Goal: Information Seeking & Learning: Check status

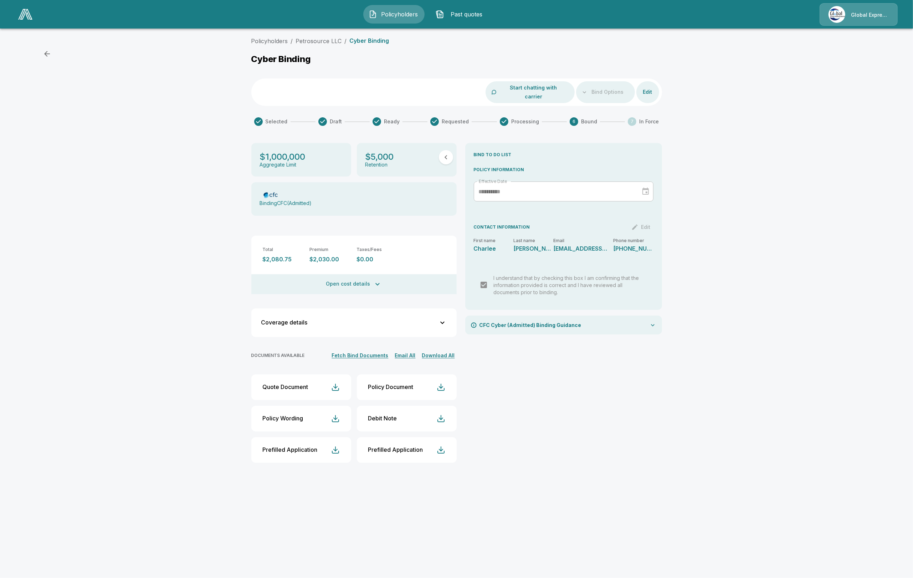
click at [431, 351] on button "Download All" at bounding box center [438, 355] width 36 height 9
click at [118, 220] on div "Policyholders / Petrosource LLC / Cyber Binding Cyber Binding Start chatting wi…" at bounding box center [456, 255] width 913 height 443
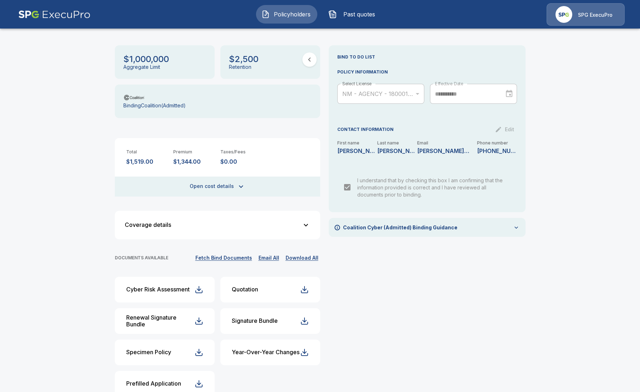
scroll to position [107, 0]
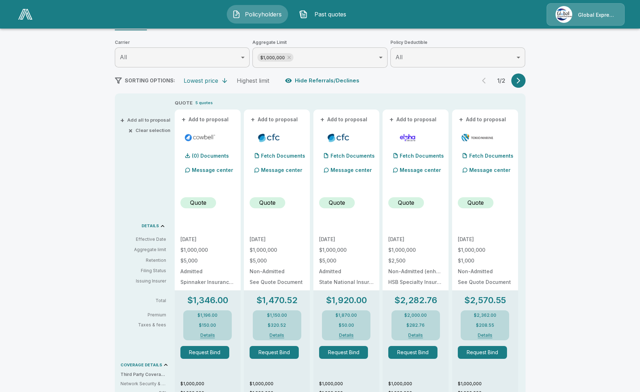
scroll to position [89, 0]
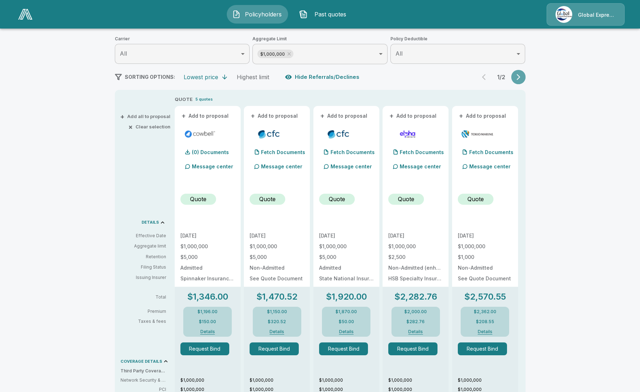
click at [525, 74] on button "button" at bounding box center [518, 77] width 14 height 14
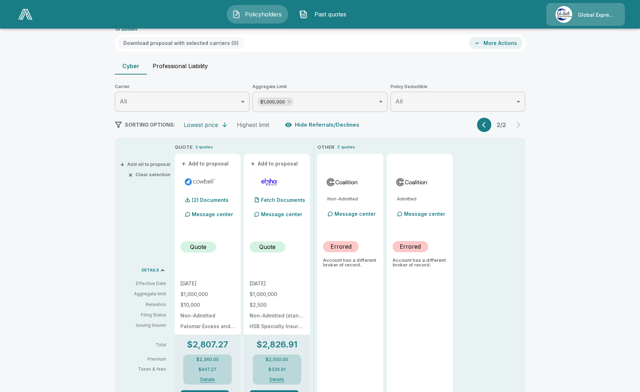
scroll to position [0, 0]
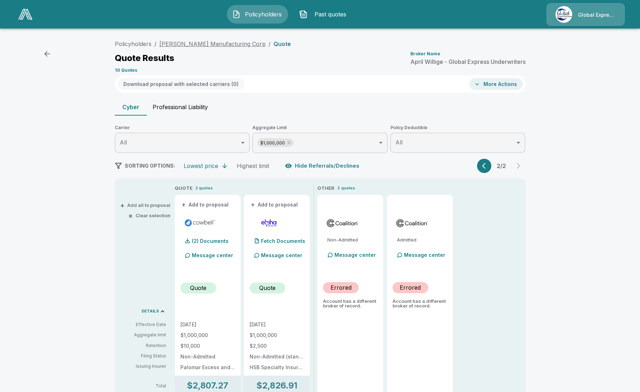
click at [201, 45] on link "Hargrove Manufacturing Corp" at bounding box center [212, 43] width 106 height 7
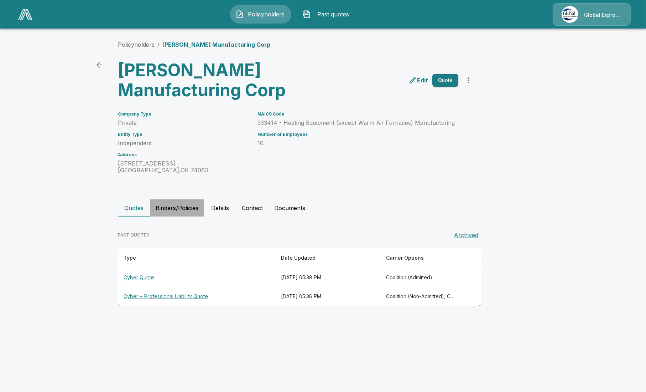
click at [179, 212] on button "Binders/Policies" at bounding box center [177, 207] width 54 height 17
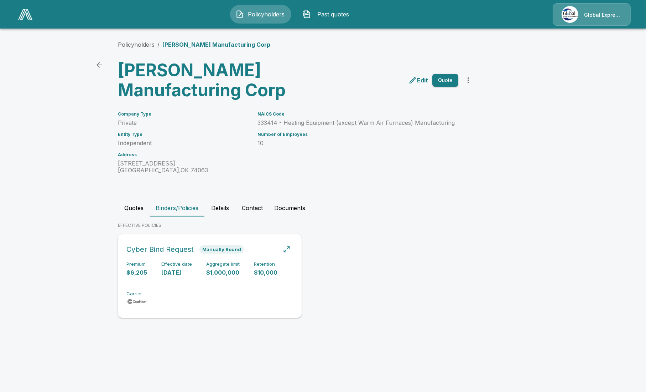
click at [176, 279] on div "Premium $6,205 Effective date [DATE] Aggregate limit $1,000,000 Retention $10,0…" at bounding box center [210, 283] width 167 height 45
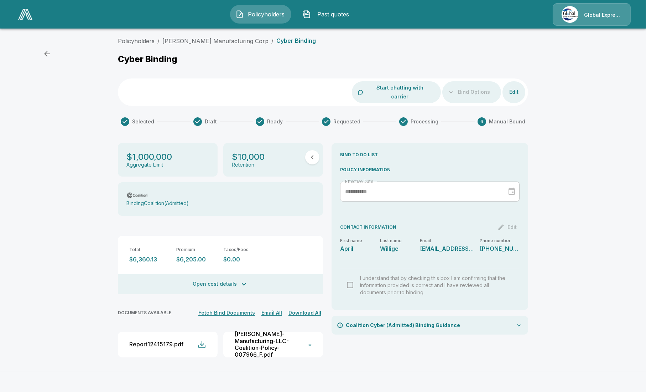
click at [22, 17] on img at bounding box center [25, 14] width 14 height 11
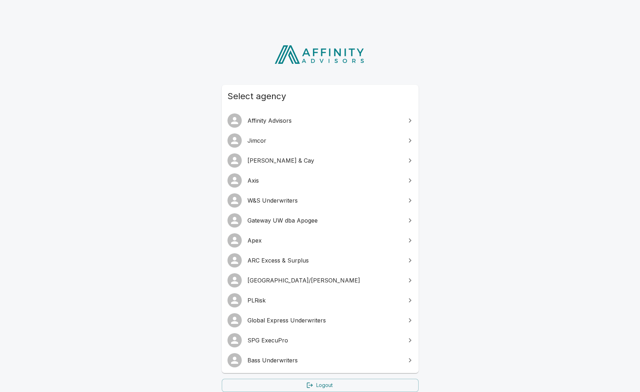
click at [288, 341] on span "SPG ExecuPro" at bounding box center [324, 340] width 154 height 9
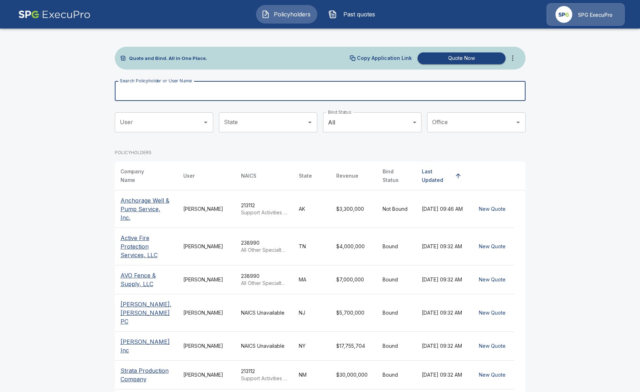
click at [301, 92] on input "Search Policyholder or User Name" at bounding box center [316, 91] width 403 height 20
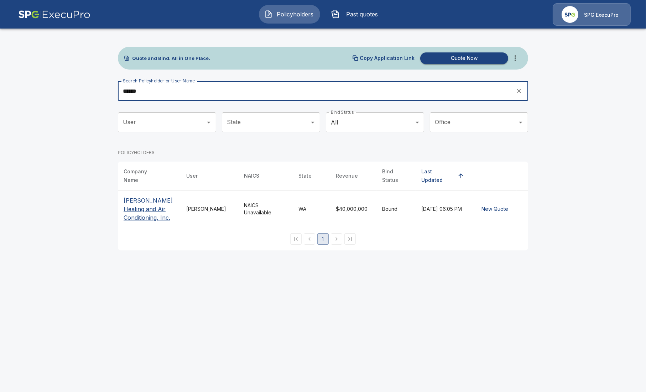
type input "******"
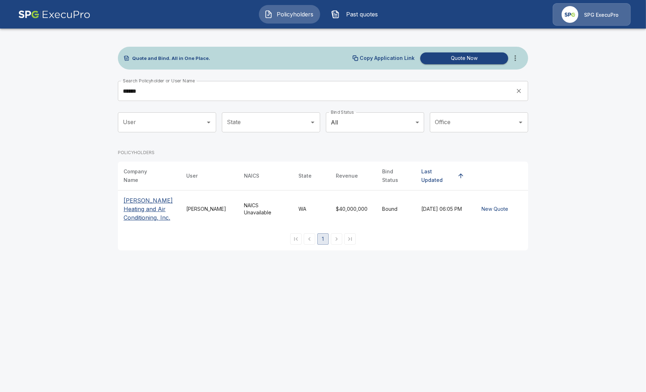
click at [141, 209] on p "Barron Heating and Air Conditioning, Inc." at bounding box center [149, 209] width 51 height 26
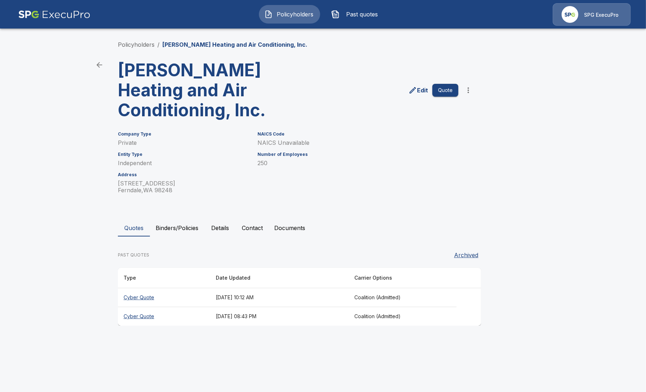
click at [148, 297] on th "Cyber Quote" at bounding box center [164, 297] width 92 height 19
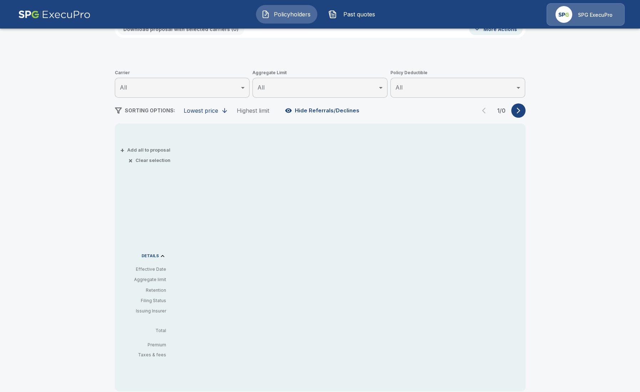
scroll to position [89, 0]
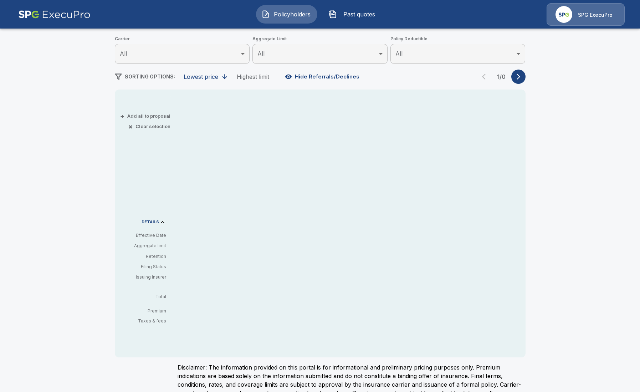
drag, startPoint x: 332, startPoint y: 67, endPoint x: 324, endPoint y: 79, distance: 14.1
click at [331, 68] on div "Policyholders / Barron Heating and Air Conditioning, Inc. / Quote Quote Results…" at bounding box center [320, 185] width 428 height 475
click at [323, 81] on button "Hide Referrals/Declines" at bounding box center [322, 77] width 79 height 14
click at [326, 76] on button "Show Referrals/Declines" at bounding box center [323, 77] width 81 height 14
click at [524, 73] on button "button" at bounding box center [518, 76] width 14 height 14
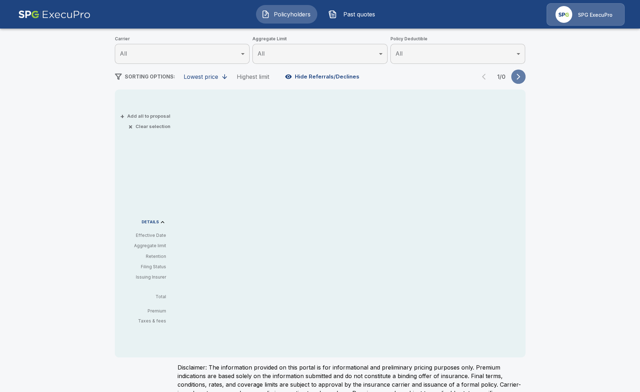
drag, startPoint x: 524, startPoint y: 74, endPoint x: 519, endPoint y: 76, distance: 5.3
click at [521, 76] on icon "button" at bounding box center [518, 76] width 7 height 7
click at [474, 79] on div "SORTING OPTIONS: Lowest price Highest limit Hide Referrals/Declines 1 / 0" at bounding box center [320, 76] width 411 height 14
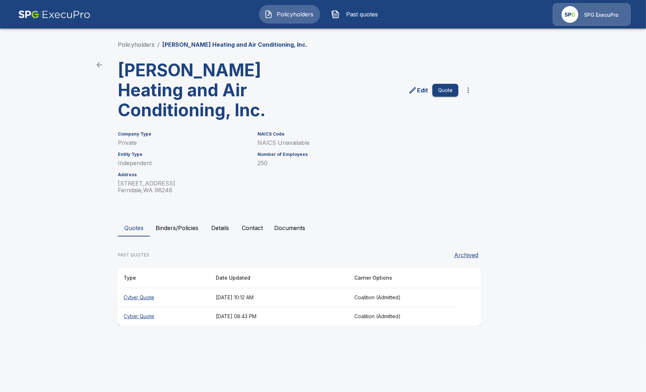
click at [143, 319] on th "Cyber Quote" at bounding box center [164, 316] width 92 height 19
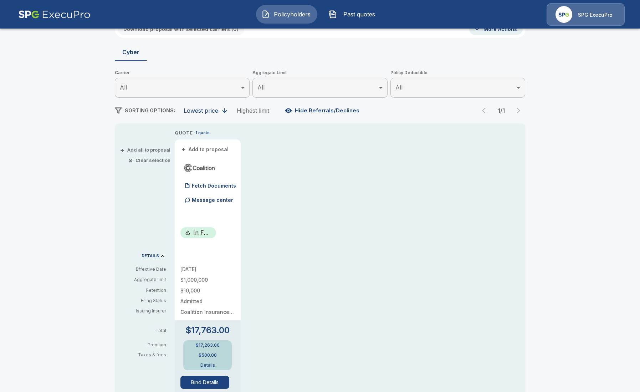
scroll to position [89, 0]
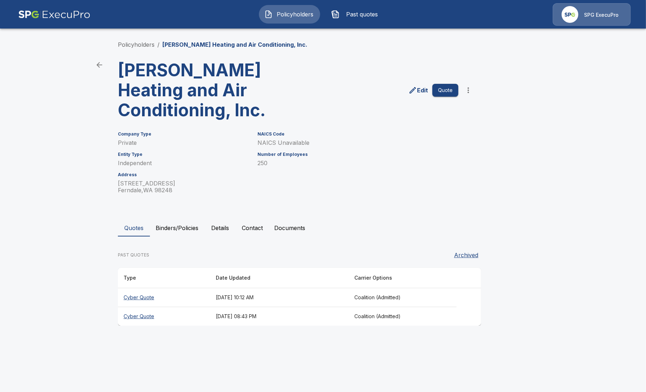
click at [147, 296] on th "Cyber Quote" at bounding box center [164, 297] width 92 height 19
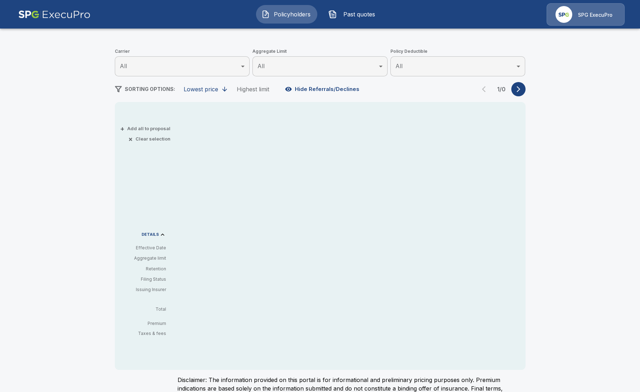
scroll to position [75, 0]
click at [320, 92] on button "Hide Referrals/Declines" at bounding box center [322, 91] width 79 height 14
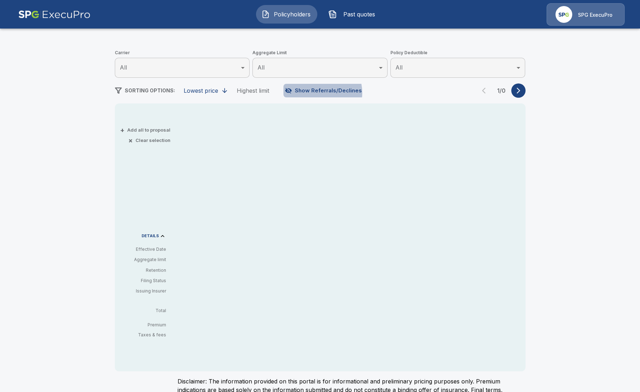
click at [320, 92] on button "Show Referrals/Declines" at bounding box center [323, 91] width 81 height 14
click at [72, 132] on div "Policyholders / Barron Heating and Air Conditioning, Inc. / Quote Quote Results…" at bounding box center [320, 198] width 640 height 478
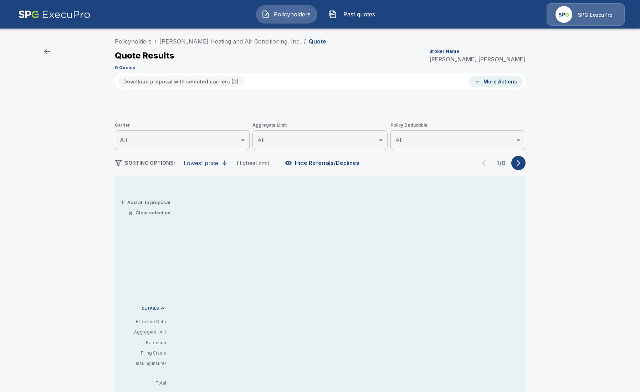
scroll to position [0, 0]
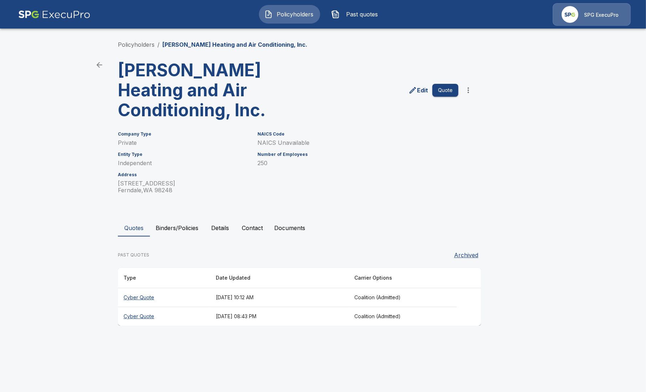
click at [138, 316] on th "Cyber Quote" at bounding box center [164, 316] width 92 height 19
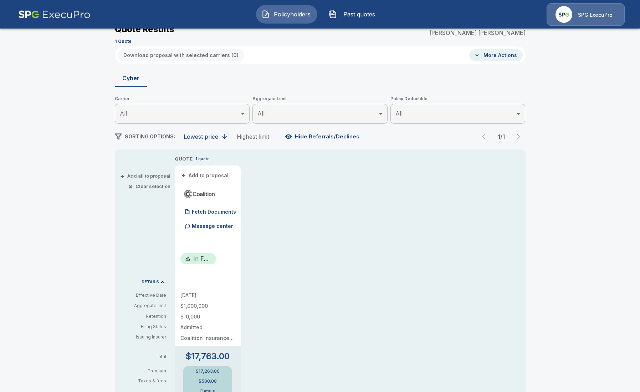
scroll to position [134, 0]
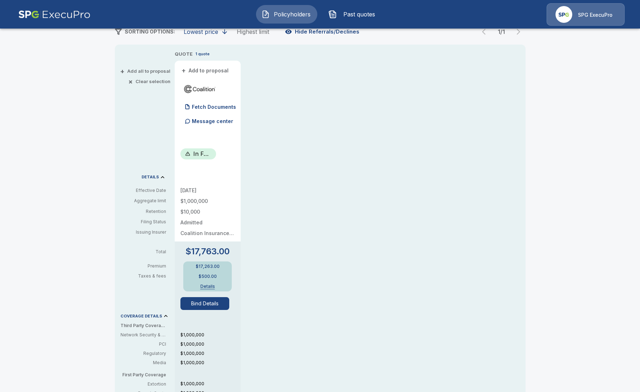
click at [219, 300] on button "Bind Details" at bounding box center [204, 303] width 49 height 13
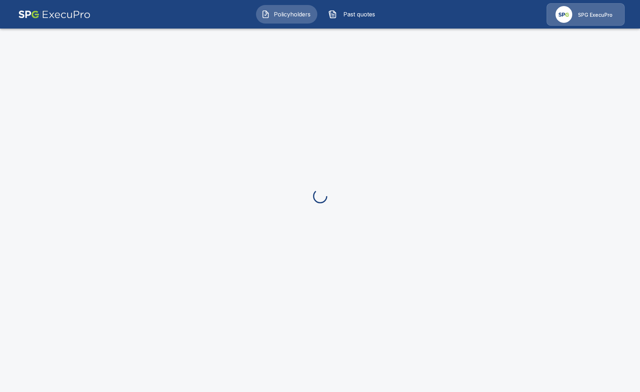
scroll to position [13, 0]
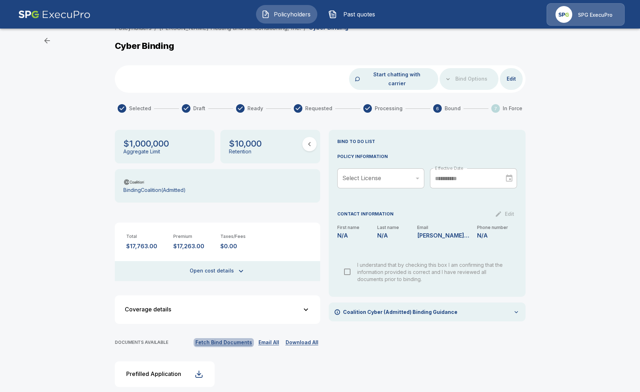
click at [232, 338] on button "Fetch Bind Documents" at bounding box center [224, 342] width 60 height 9
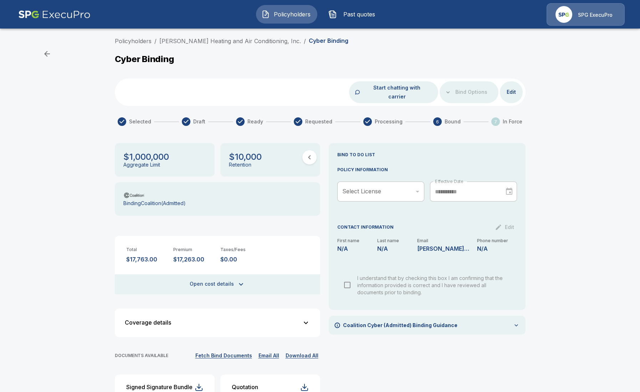
click at [555, 273] on div "Policyholders / Barron Heating and Air Conditioning, Inc. / Cyber Binding Cyber…" at bounding box center [320, 271] width 640 height 474
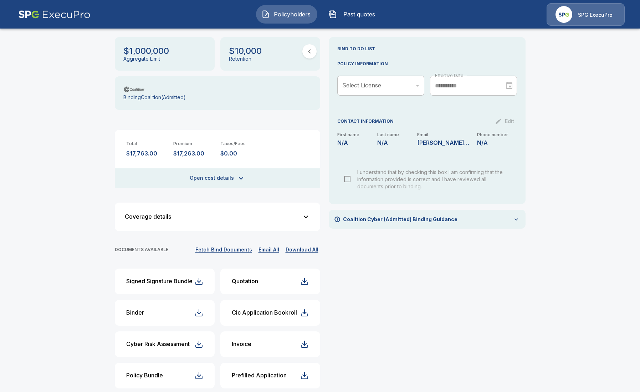
scroll to position [107, 0]
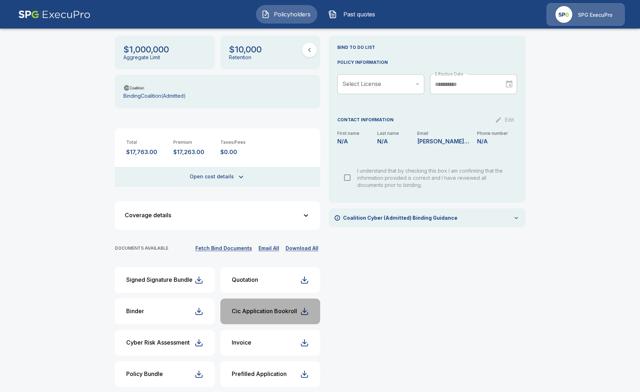
click at [250, 305] on button "Cic Application Bookroll" at bounding box center [270, 311] width 100 height 26
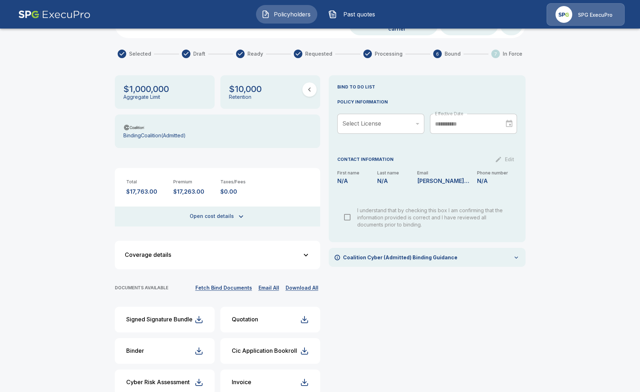
scroll to position [44, 0]
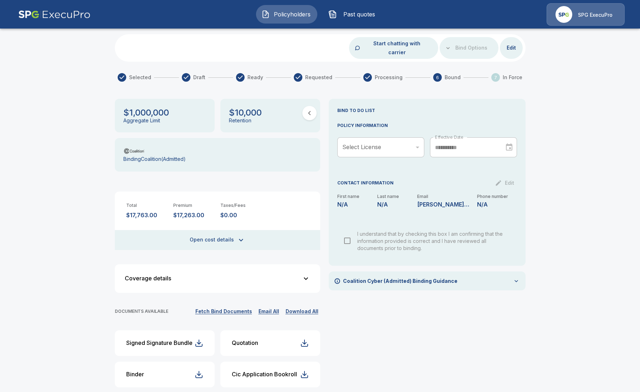
click at [200, 230] on button "Open cost details" at bounding box center [217, 240] width 205 height 20
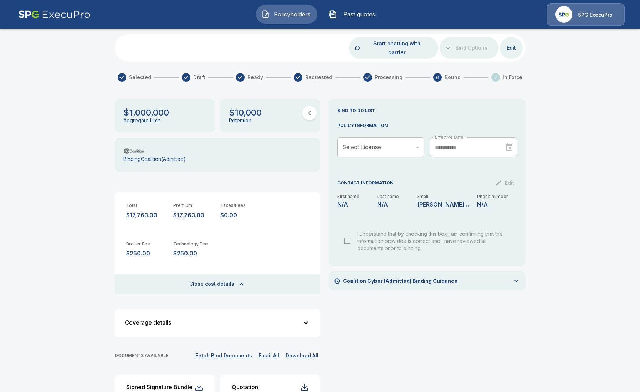
click at [212, 274] on button "Close cost details" at bounding box center [217, 284] width 205 height 20
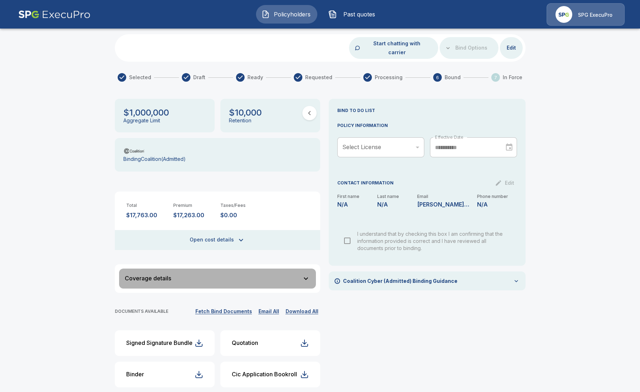
click at [288, 273] on button "Coverage details" at bounding box center [217, 278] width 197 height 20
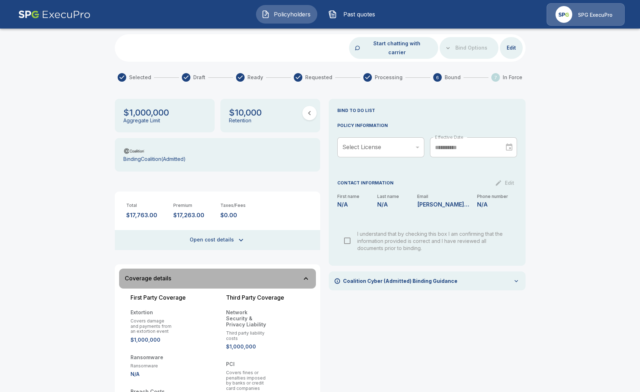
click at [287, 273] on button "Coverage details" at bounding box center [217, 278] width 197 height 20
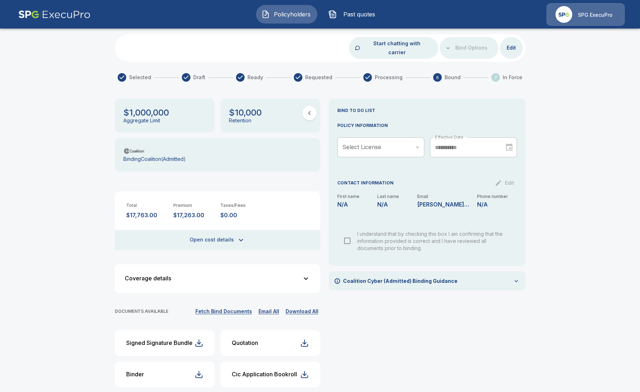
click at [475, 277] on div "Coalition Cyber (Admitted) Binding Guidance" at bounding box center [427, 280] width 197 height 19
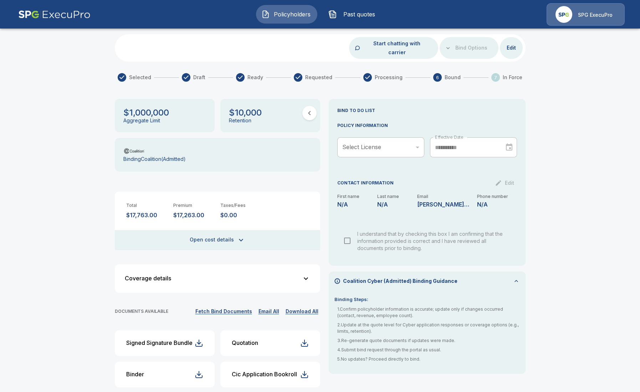
drag, startPoint x: 472, startPoint y: 276, endPoint x: 407, endPoint y: 276, distance: 65.6
click at [469, 277] on div "Coalition Cyber (Admitted) Binding Guidance" at bounding box center [427, 280] width 197 height 19
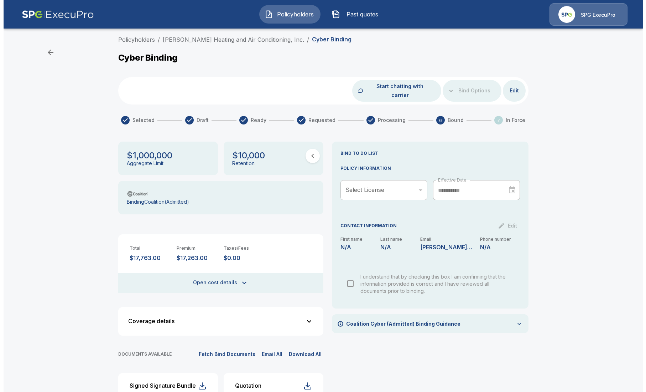
scroll to position [0, 0]
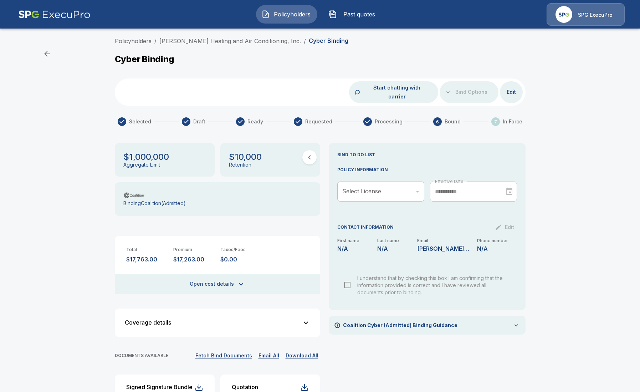
click at [202, 275] on button "Open cost details" at bounding box center [217, 284] width 205 height 20
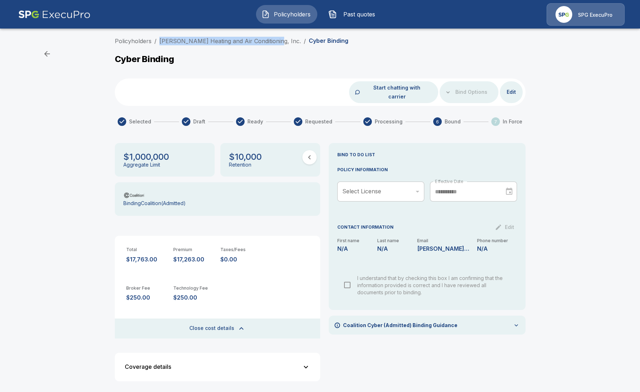
drag, startPoint x: 161, startPoint y: 42, endPoint x: 272, endPoint y: 44, distance: 111.6
click at [272, 44] on ol "Policyholders / Barron Heating and Air Conditioning, Inc. / Cyber Binding" at bounding box center [231, 41] width 233 height 9
copy link "Barron Heating and Air Conditioning, Inc."
drag, startPoint x: 207, startPoint y: 252, endPoint x: 178, endPoint y: 254, distance: 29.6
click at [178, 256] on p "$17,263.00" at bounding box center [193, 259] width 41 height 7
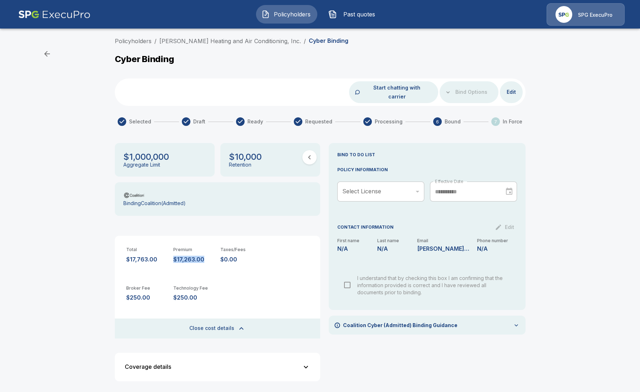
copy p "$17,263.00"
drag, startPoint x: 207, startPoint y: 290, endPoint x: 179, endPoint y: 291, distance: 27.8
click at [177, 294] on p "$250.00" at bounding box center [193, 297] width 41 height 7
copy p "$250.00"
click at [314, 14] on button "Policyholders" at bounding box center [286, 14] width 61 height 19
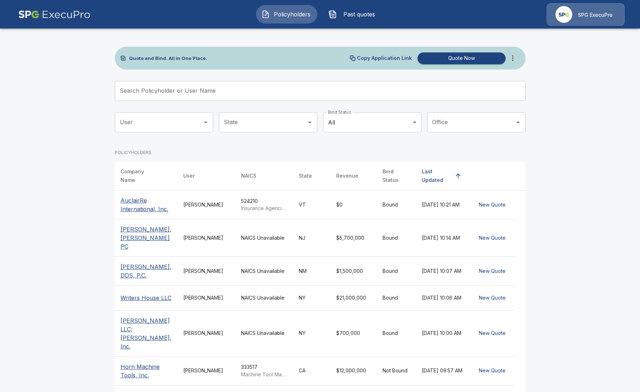
drag, startPoint x: 265, startPoint y: 74, endPoint x: 249, endPoint y: 82, distance: 17.2
click at [251, 80] on div "Quote and Bind. All in One Place. Copy Application Link Quote Now Search Policy…" at bounding box center [320, 291] width 411 height 489
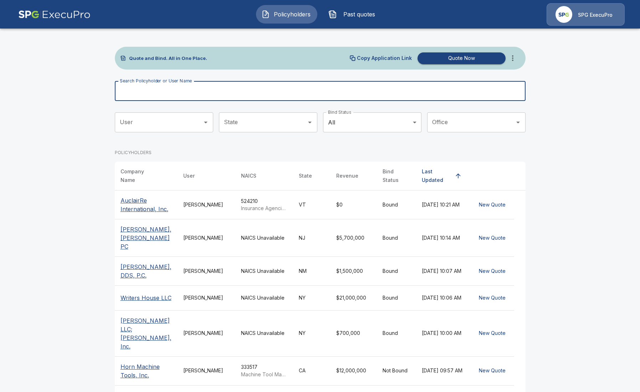
click at [241, 90] on input "Search Policyholder or User Name" at bounding box center [316, 91] width 403 height 20
type input "*"
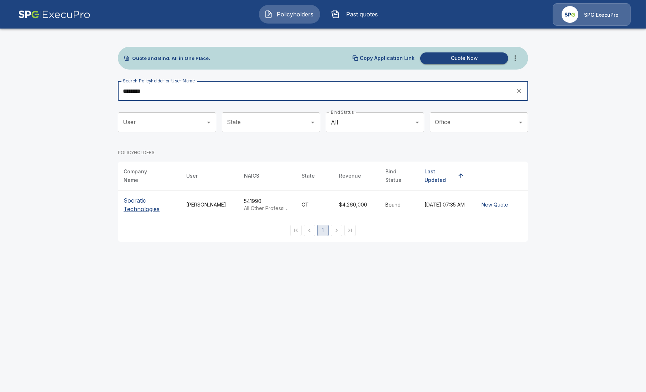
type input "********"
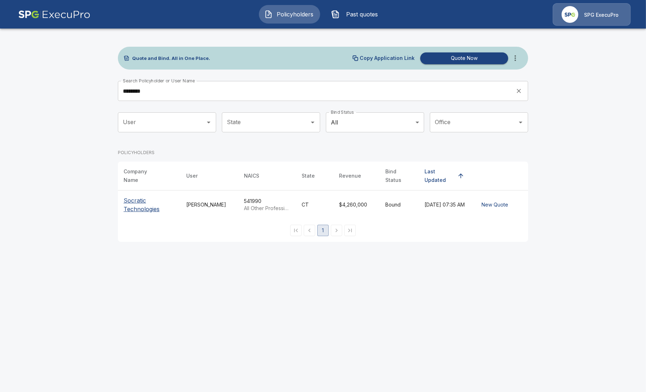
click at [152, 204] on p "Socratic Technologies" at bounding box center [149, 204] width 51 height 17
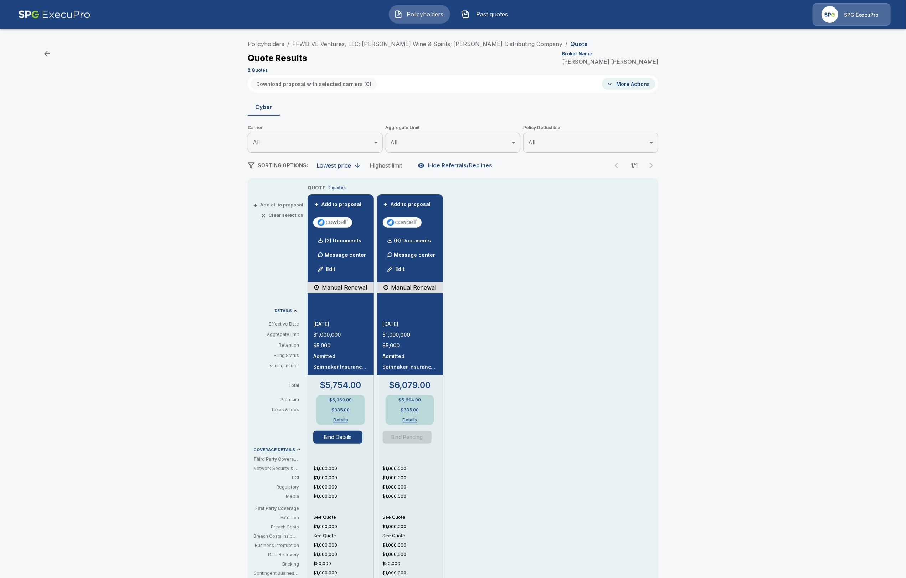
click at [399, 14] on img "button" at bounding box center [398, 14] width 9 height 9
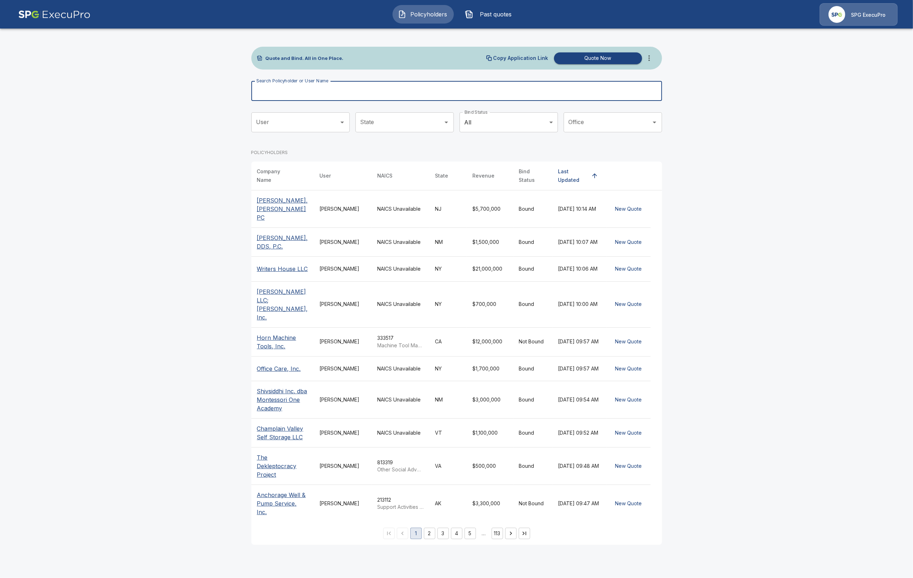
click at [371, 95] on input "Search Policyholder or User Name" at bounding box center [452, 91] width 403 height 20
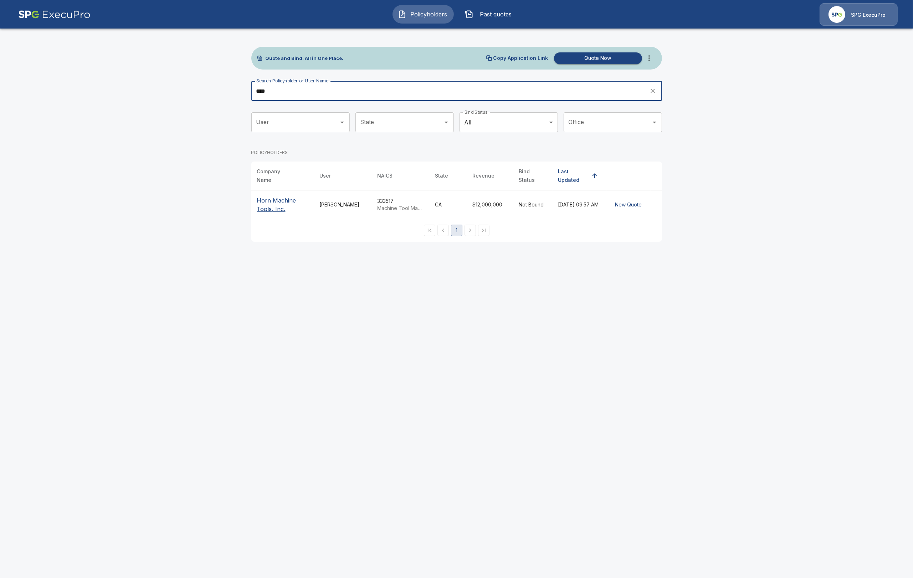
type input "****"
click at [279, 196] on p "Horn Machine Tools, Inc." at bounding box center [282, 204] width 51 height 17
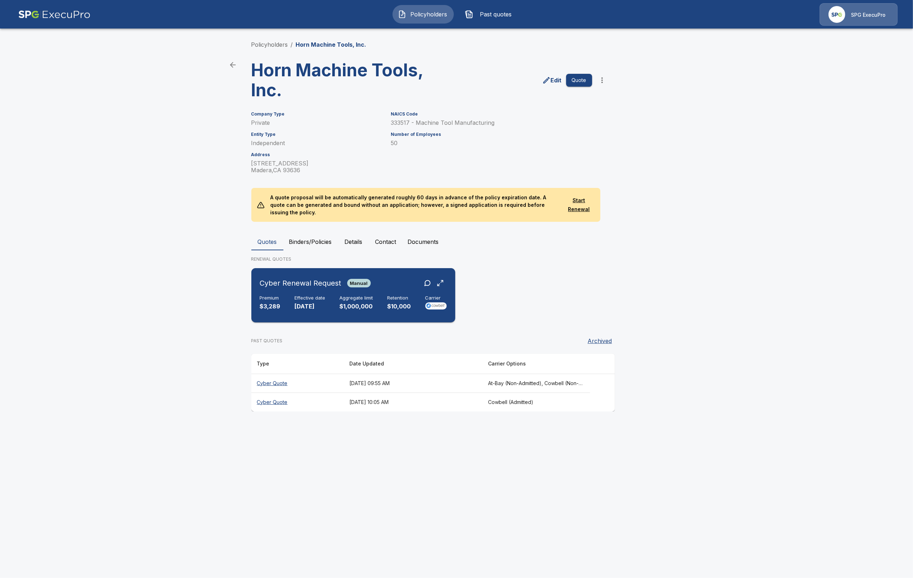
click at [342, 306] on div "Cyber Renewal Request Manual Premium $3,289 Effective date [DATE] Aggregate lim…" at bounding box center [353, 295] width 198 height 48
click at [272, 376] on th "Cyber Quote" at bounding box center [297, 382] width 92 height 19
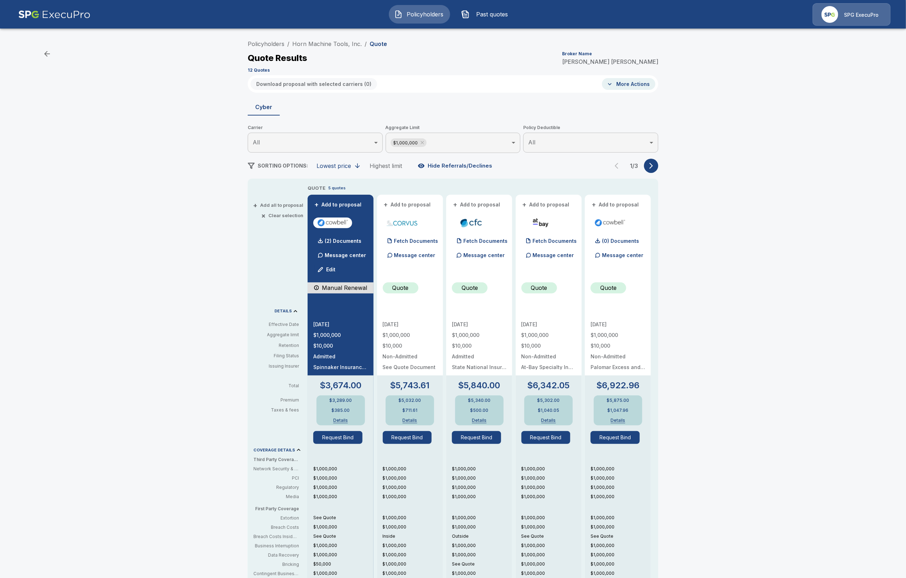
drag, startPoint x: 664, startPoint y: 159, endPoint x: 658, endPoint y: 161, distance: 6.1
click at [662, 160] on div "Policyholders / Horn Machine Tools, Inc. / Quote Quote Results Broker Name Tric…" at bounding box center [453, 379] width 428 height 684
click at [658, 161] on button "button" at bounding box center [651, 166] width 14 height 14
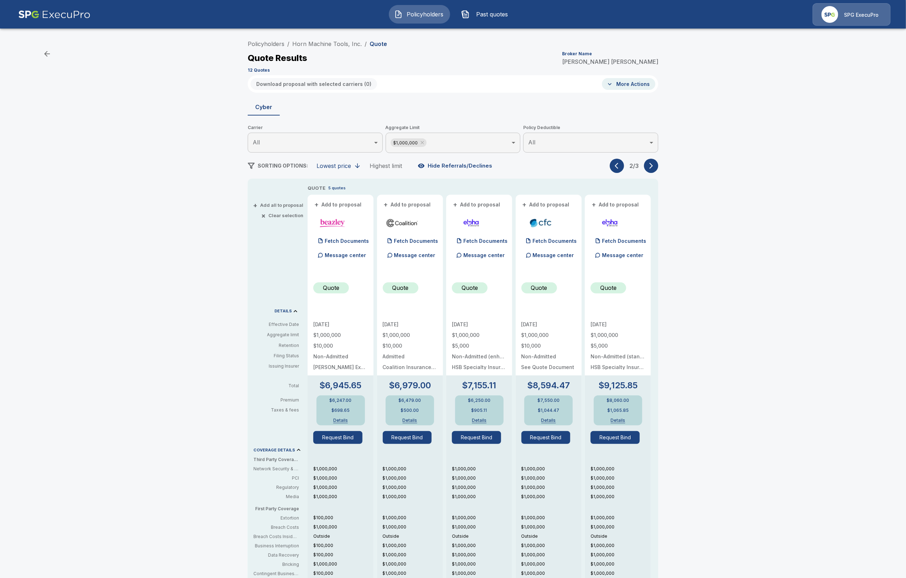
click at [655, 162] on icon "button" at bounding box center [651, 165] width 7 height 7
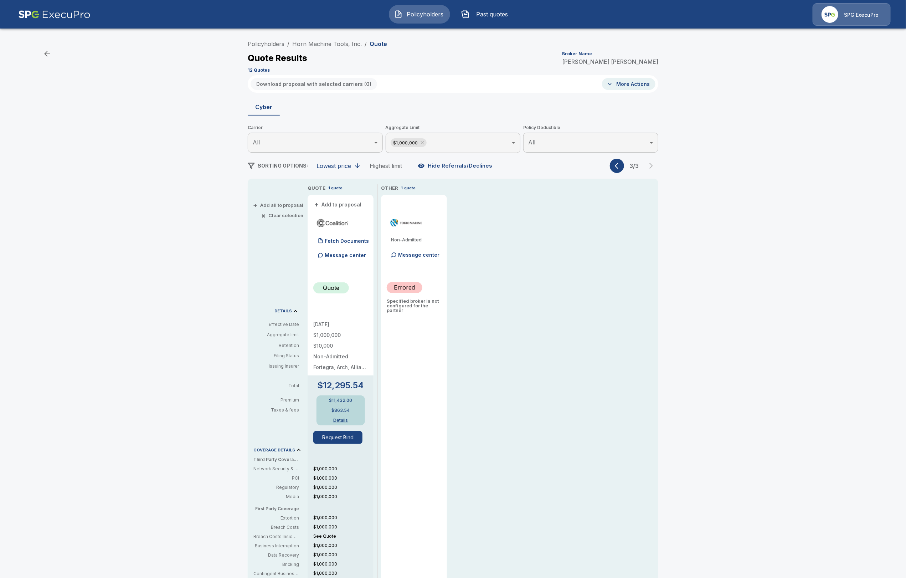
drag, startPoint x: 549, startPoint y: 305, endPoint x: 528, endPoint y: 307, distance: 21.4
click at [549, 305] on div "QUOTE 1 quote + Add to proposal Fetch Documents Message center Quote 10/2/2025 …" at bounding box center [483, 416] width 351 height 465
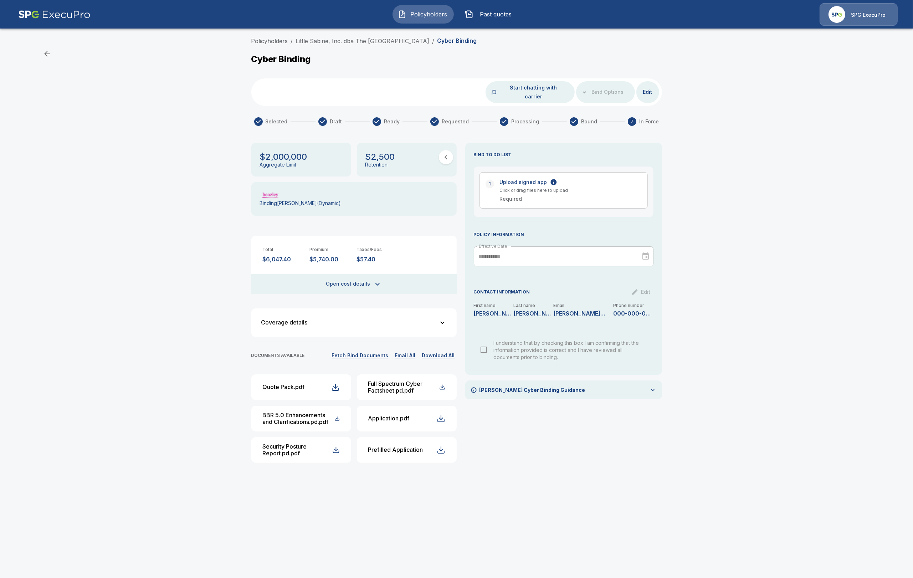
click at [352, 351] on button "Fetch Bind Documents" at bounding box center [360, 355] width 60 height 9
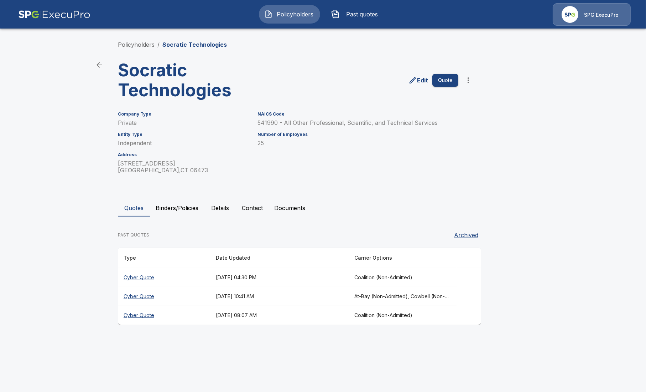
click at [142, 275] on th "Cyber Quote" at bounding box center [164, 277] width 92 height 19
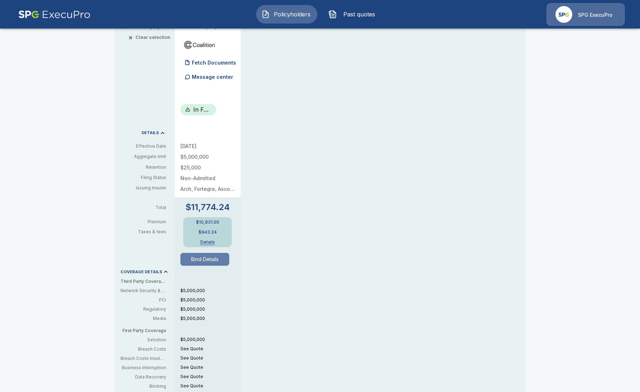
click at [208, 261] on button "Bind Details" at bounding box center [204, 259] width 49 height 13
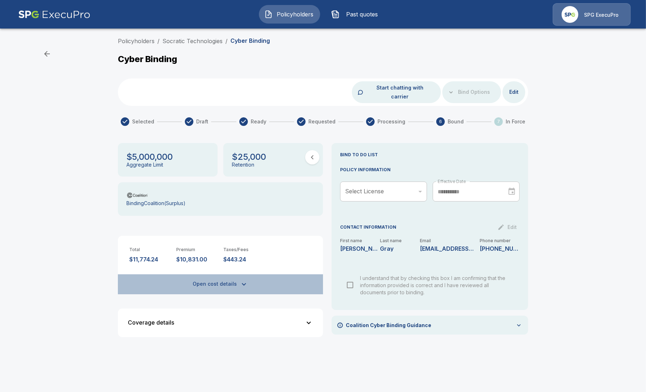
click at [226, 275] on button "Open cost details" at bounding box center [220, 284] width 205 height 20
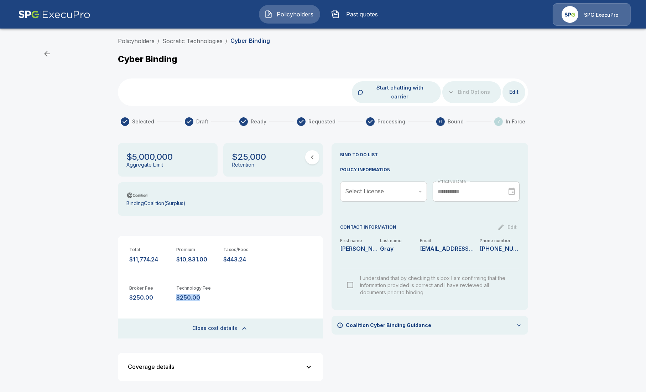
drag, startPoint x: 207, startPoint y: 288, endPoint x: 178, endPoint y: 288, distance: 28.5
click at [178, 294] on p "$250.00" at bounding box center [196, 297] width 41 height 7
copy p "$250.00"
click at [301, 14] on span "Policyholders" at bounding box center [295, 14] width 39 height 9
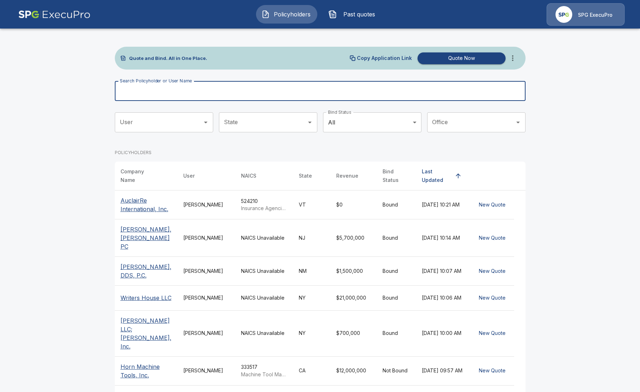
click at [226, 89] on input "Search Policyholder or User Name" at bounding box center [316, 91] width 403 height 20
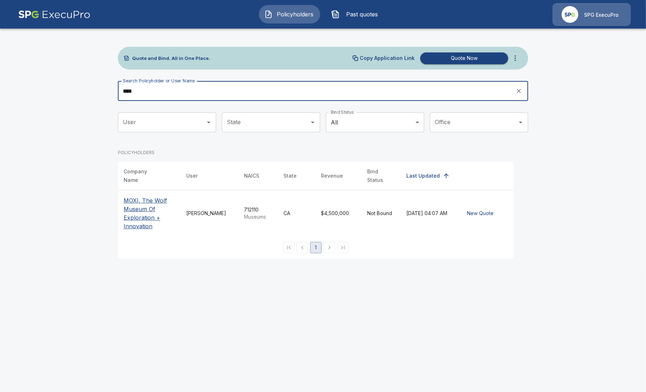
type input "****"
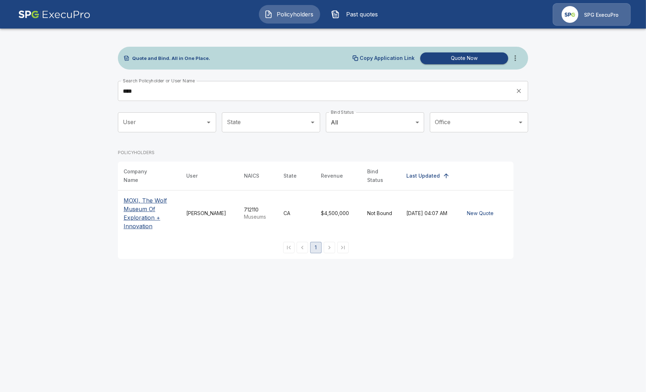
click at [143, 199] on p "MOXI, The Wolf Museum Of Exploration + Innovation" at bounding box center [149, 213] width 51 height 34
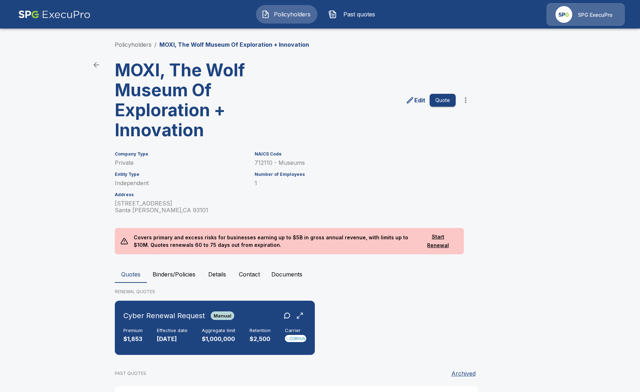
click at [172, 274] on button "Binders/Policies" at bounding box center [174, 274] width 54 height 17
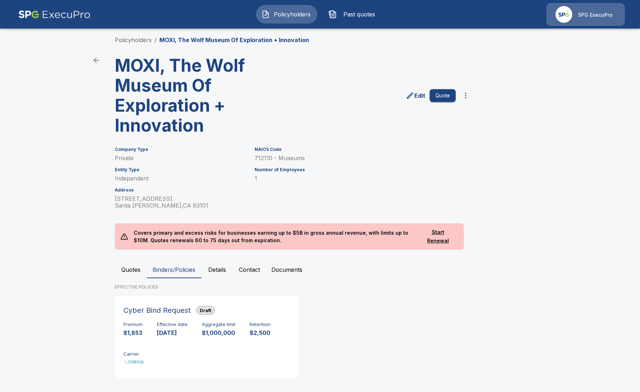
scroll to position [10, 0]
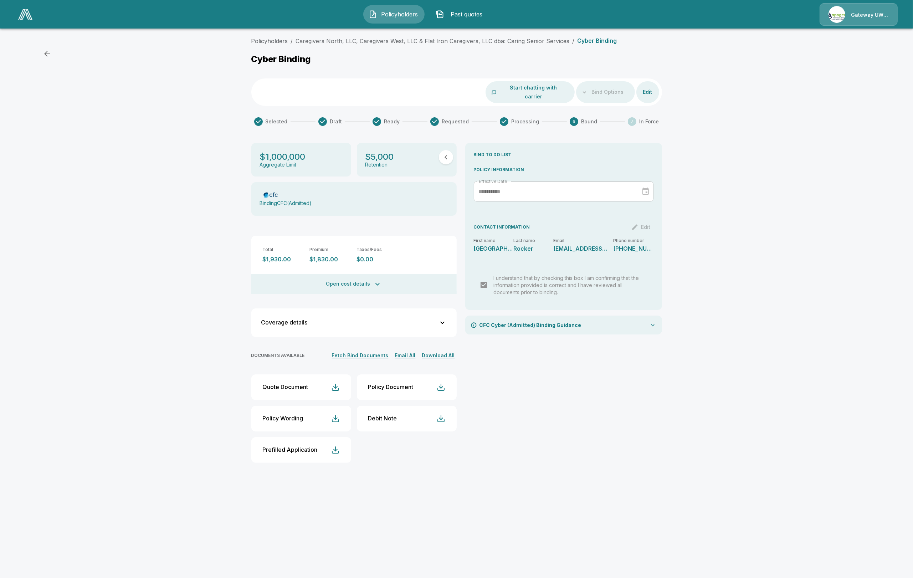
click at [406, 15] on span "Policyholders" at bounding box center [399, 14] width 39 height 9
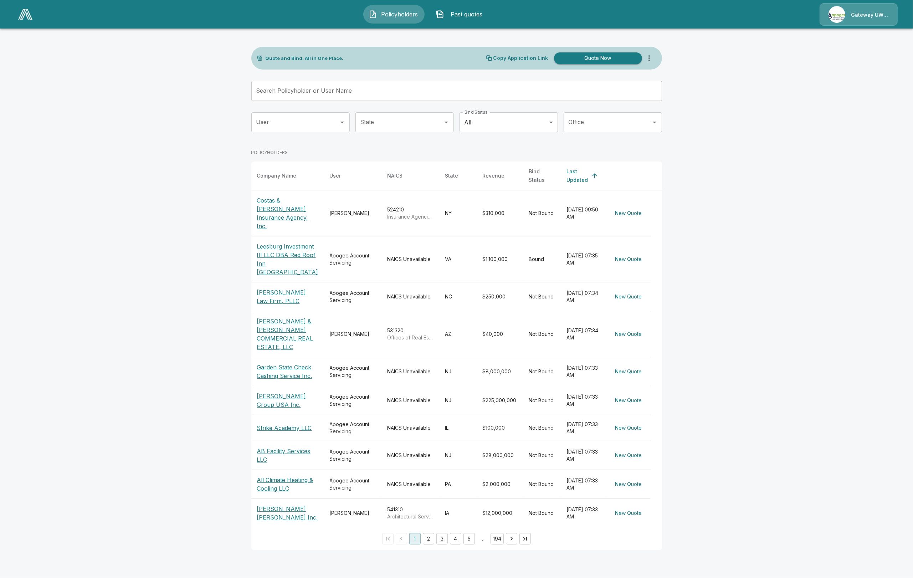
click at [292, 116] on input "User" at bounding box center [294, 122] width 81 height 14
click at [300, 182] on li "[PERSON_NAME]" at bounding box center [300, 188] width 98 height 13
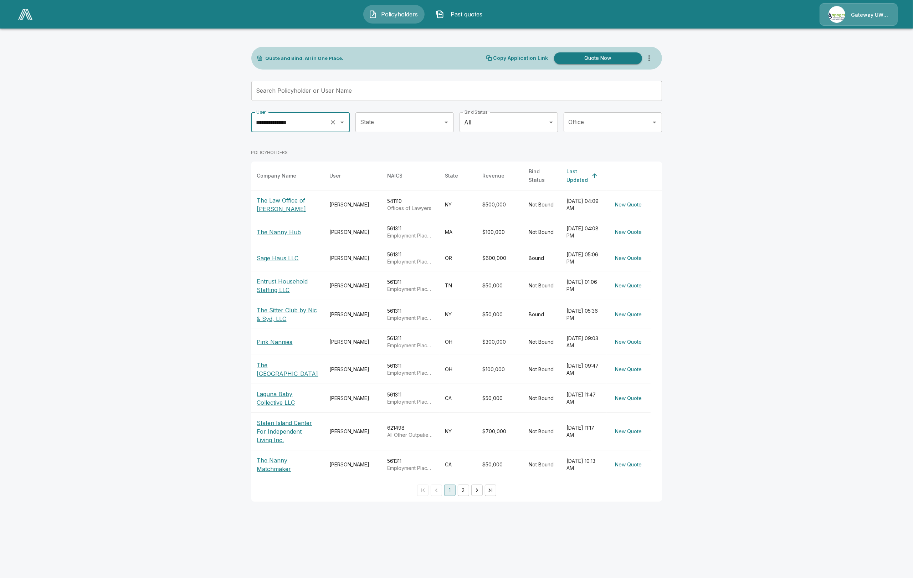
type input "**********"
click at [491, 120] on body "**********" at bounding box center [456, 255] width 913 height 510
click at [499, 155] on li "Bound" at bounding box center [508, 154] width 98 height 13
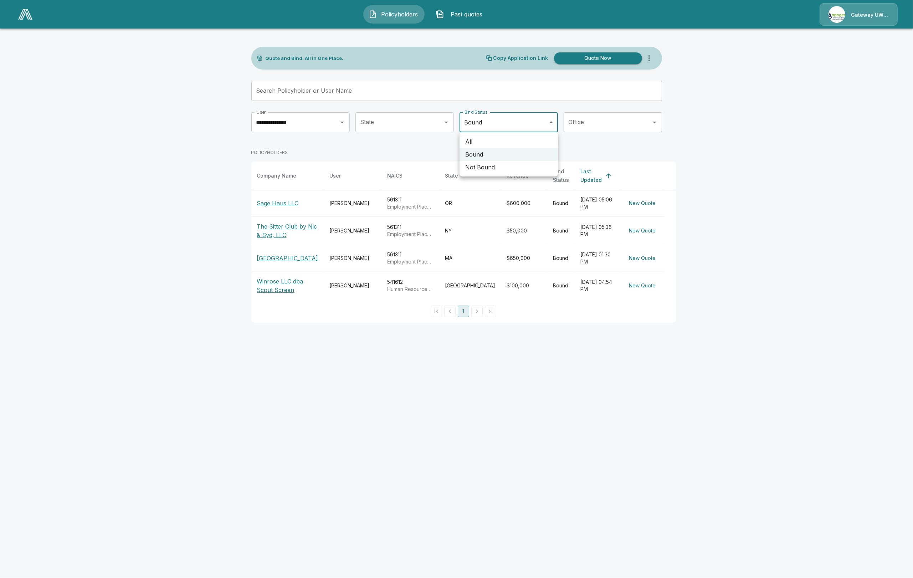
click at [487, 117] on body "**********" at bounding box center [456, 165] width 913 height 331
click at [500, 141] on li "All" at bounding box center [508, 141] width 98 height 13
type input "***"
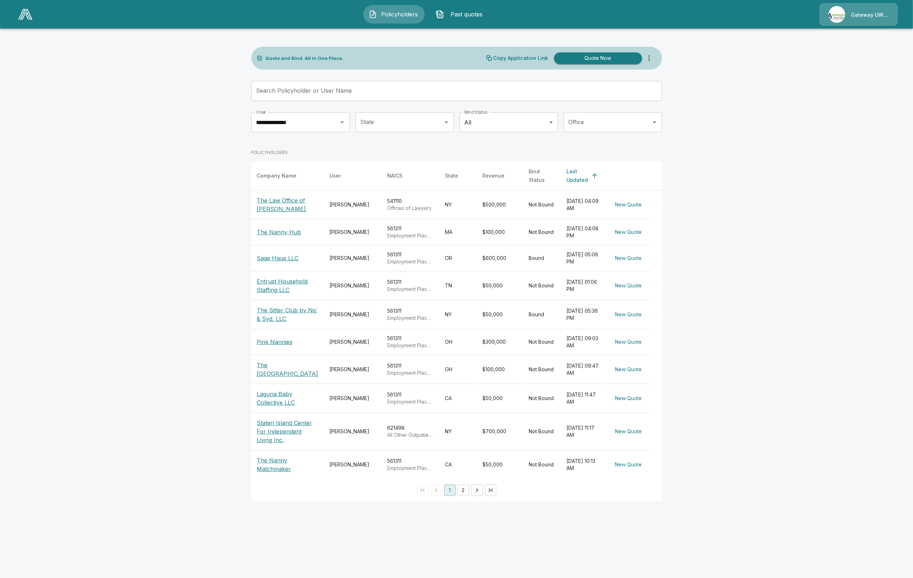
click at [499, 150] on div "POLICYHOLDERS" at bounding box center [456, 153] width 411 height 18
